Goal: Task Accomplishment & Management: Manage account settings

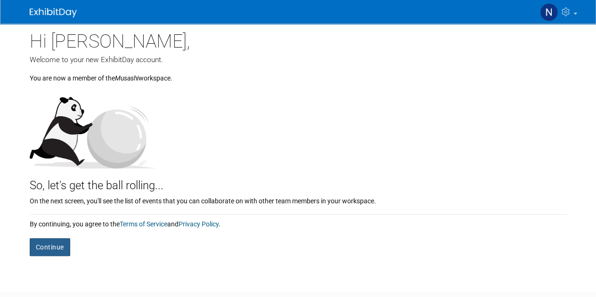
click at [58, 250] on button "Continue" at bounding box center [50, 247] width 40 height 18
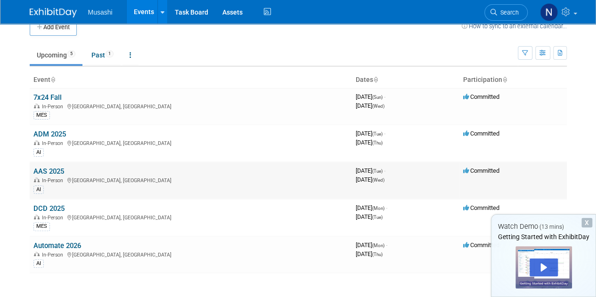
scroll to position [15, 0]
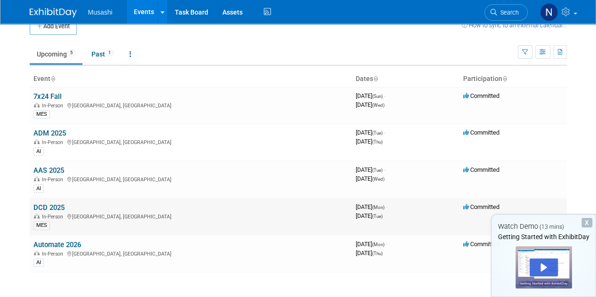
click at [51, 205] on link "DCD 2025" at bounding box center [48, 207] width 31 height 8
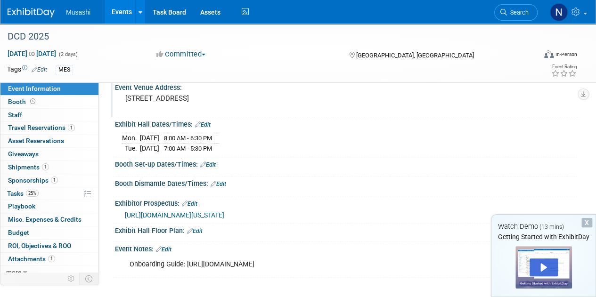
scroll to position [35, 0]
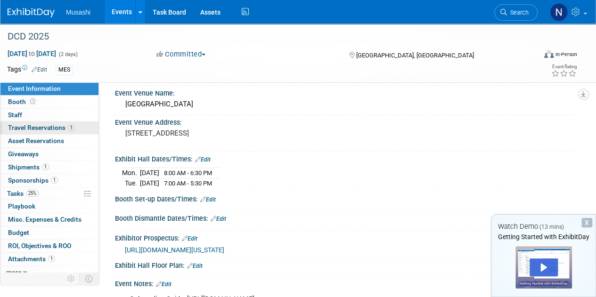
click at [45, 129] on span "Travel Reservations 1" at bounding box center [41, 128] width 67 height 8
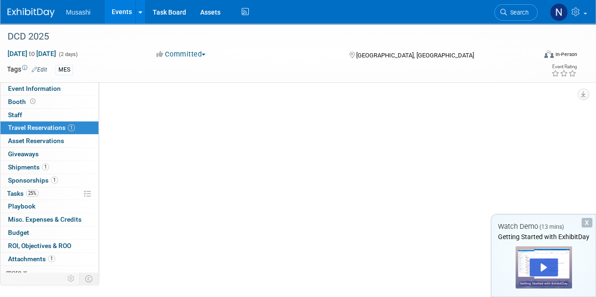
scroll to position [0, 0]
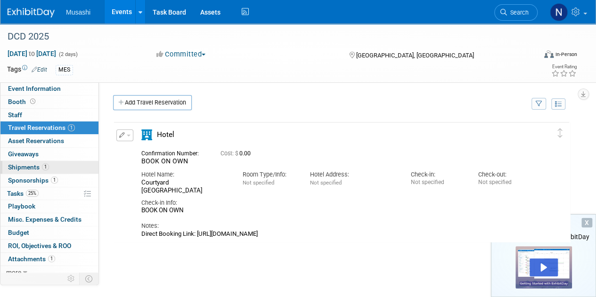
click at [44, 167] on span "1" at bounding box center [45, 166] width 7 height 7
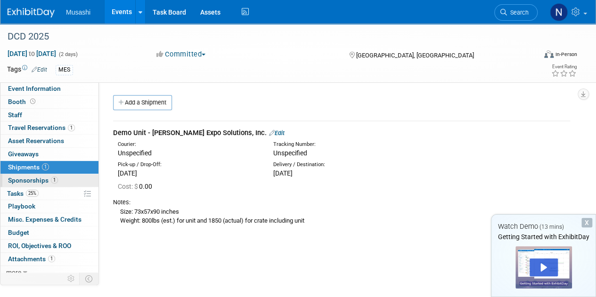
click at [39, 181] on span "Sponsorships 1" at bounding box center [33, 181] width 50 height 8
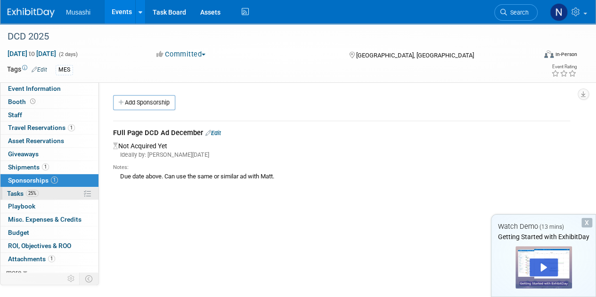
click at [36, 187] on link "25% Tasks 25%" at bounding box center [49, 193] width 98 height 13
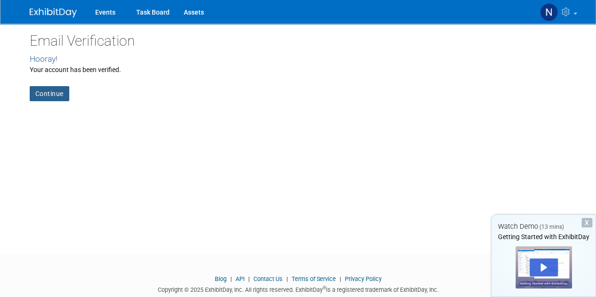
click at [34, 90] on link "Continue" at bounding box center [50, 93] width 40 height 15
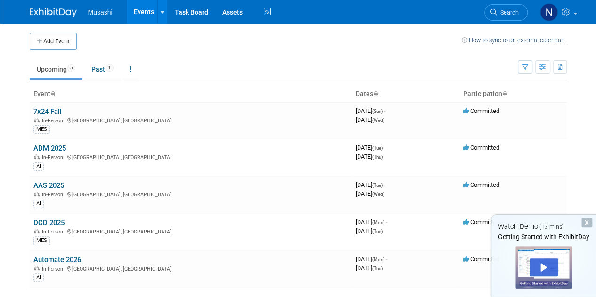
click at [583, 218] on div "X" at bounding box center [586, 222] width 11 height 9
